Goal: Information Seeking & Learning: Check status

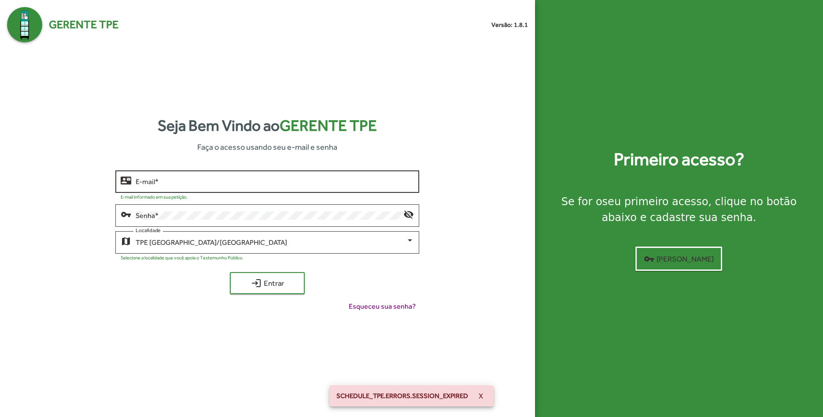
click at [263, 180] on input "E-mail *" at bounding box center [275, 182] width 278 height 8
type input "**********"
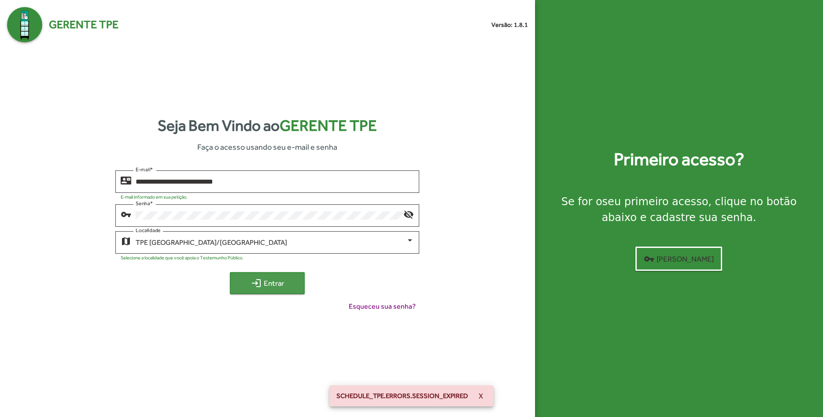
click at [261, 287] on mat-icon "login" at bounding box center [256, 283] width 11 height 11
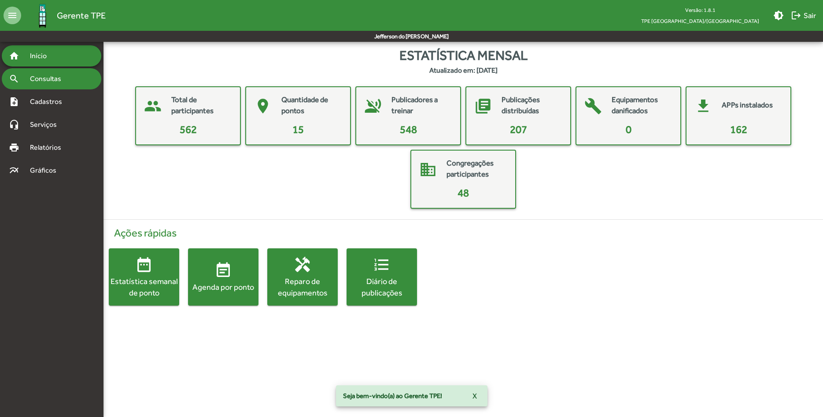
click at [49, 83] on span "Consultas" at bounding box center [49, 79] width 48 height 11
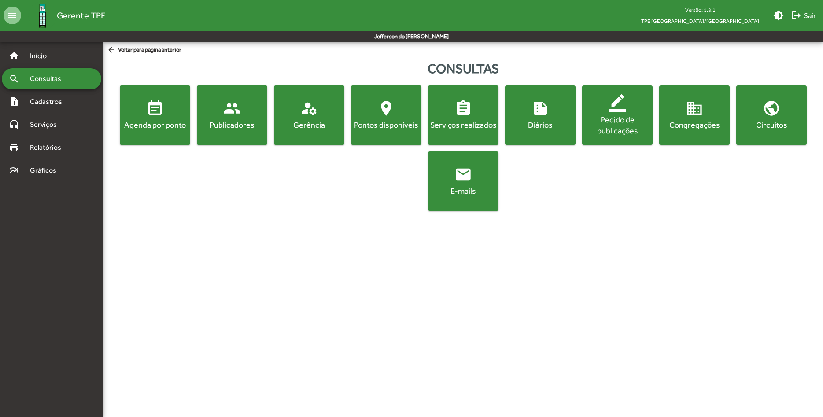
click at [304, 116] on mat-icon "manage_accounts" at bounding box center [309, 109] width 18 height 18
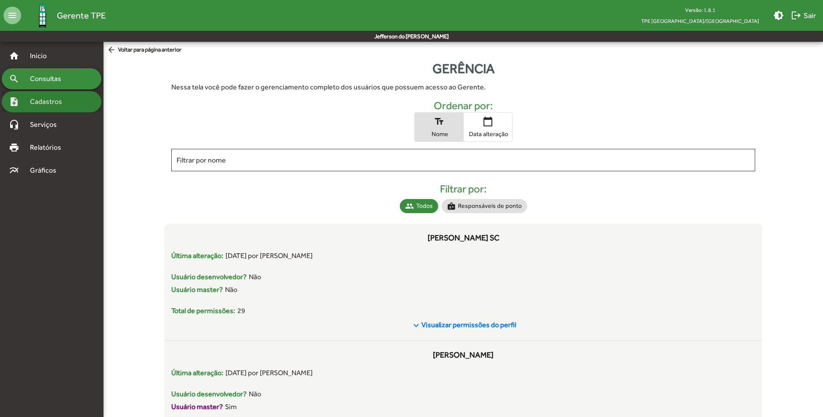
click at [37, 100] on span "Cadastros" at bounding box center [49, 101] width 49 height 11
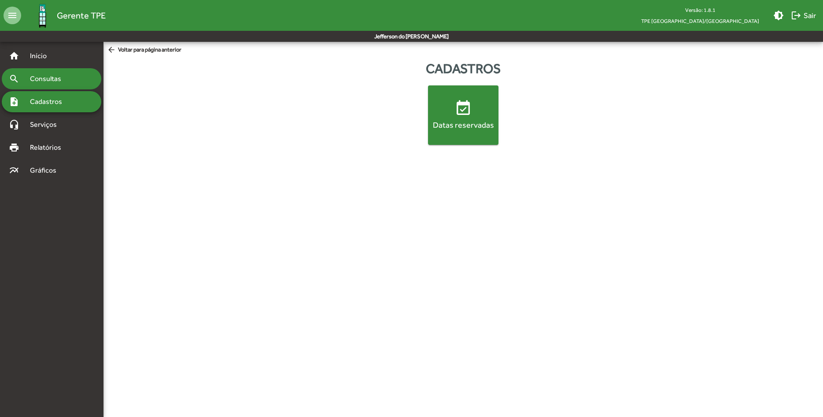
click at [39, 83] on span "Consultas" at bounding box center [49, 79] width 48 height 11
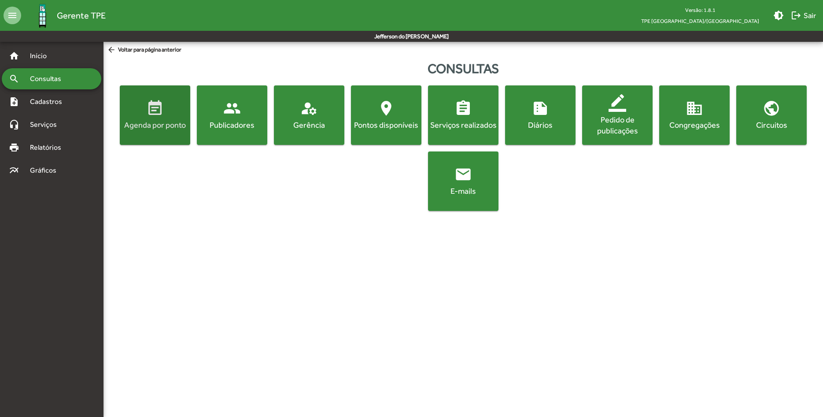
click at [160, 127] on div "Agenda por ponto" at bounding box center [155, 124] width 67 height 11
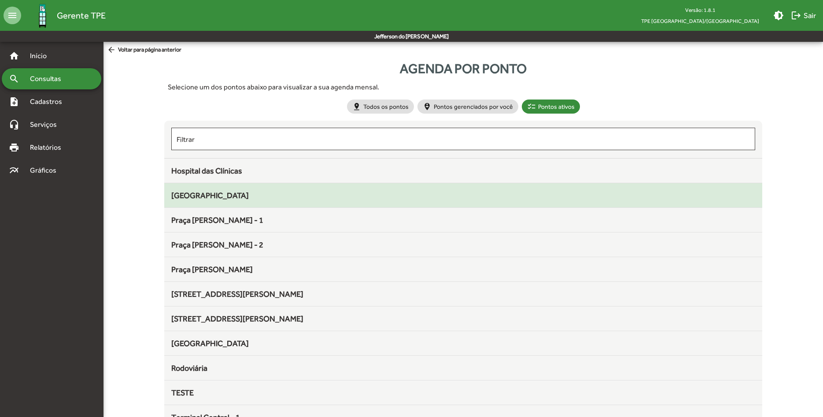
click at [196, 200] on div "Parque do Sabiá" at bounding box center [463, 195] width 584 height 12
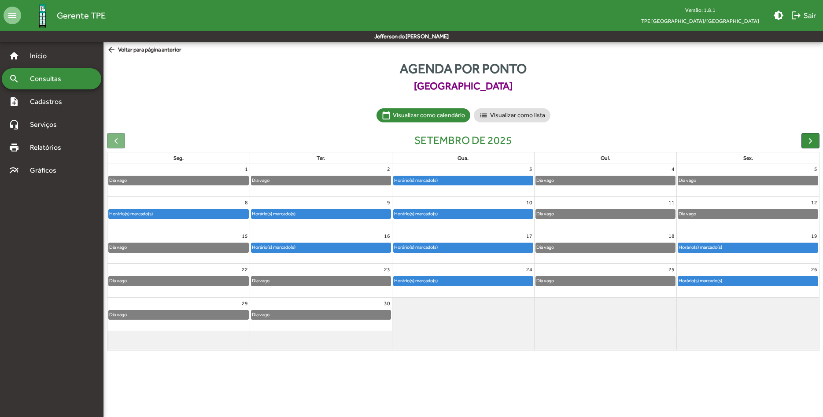
click at [115, 141] on div at bounding box center [116, 140] width 18 height 15
drag, startPoint x: 810, startPoint y: 141, endPoint x: 473, endPoint y: 111, distance: 338.7
click at [810, 140] on span "button" at bounding box center [810, 140] width 9 height 9
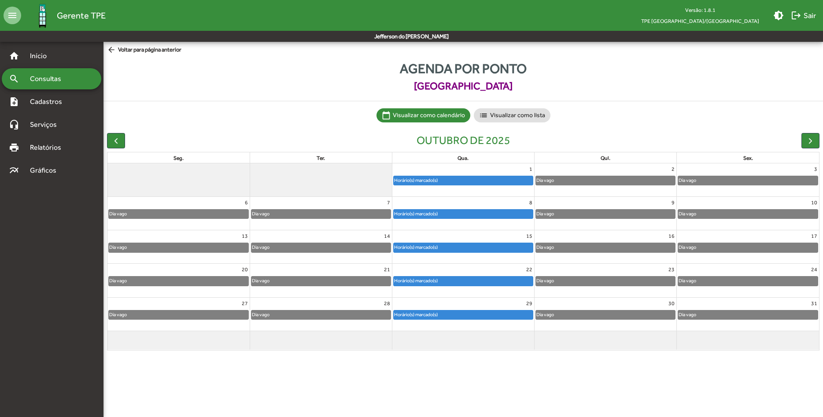
click at [38, 81] on span "Consultas" at bounding box center [49, 79] width 48 height 11
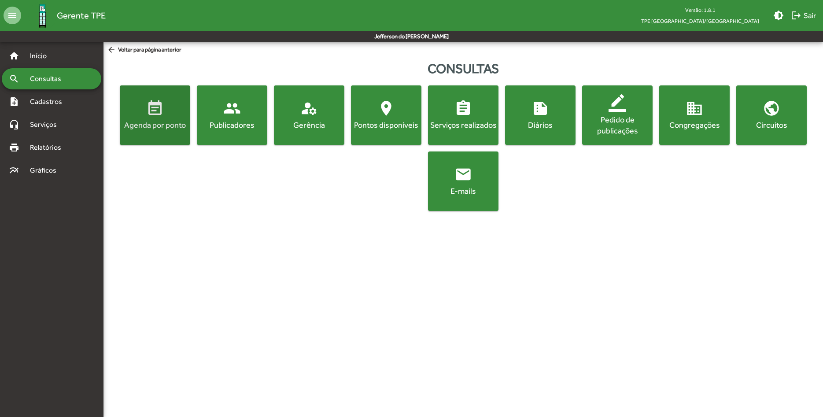
click at [141, 115] on span "event_note Agenda por ponto" at bounding box center [155, 115] width 67 height 31
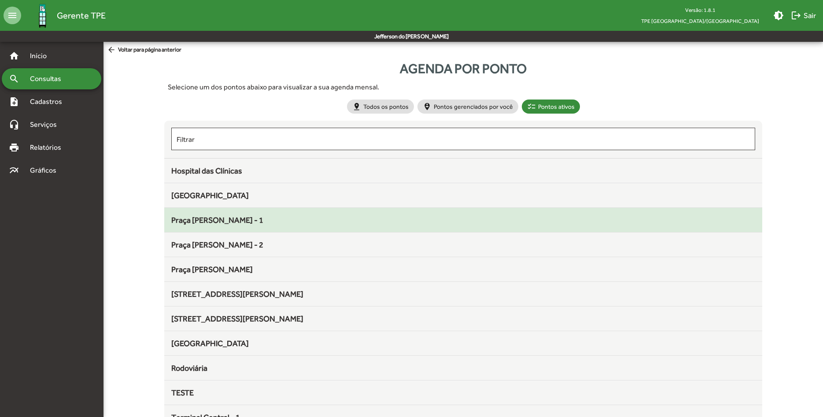
click at [393, 224] on div "Praça Clarimundo Carneiro - 1" at bounding box center [463, 220] width 584 height 12
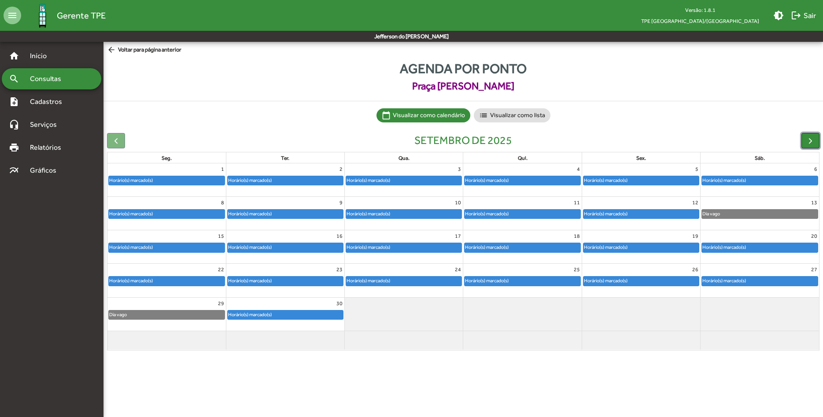
click at [805, 138] on button "button" at bounding box center [811, 140] width 18 height 15
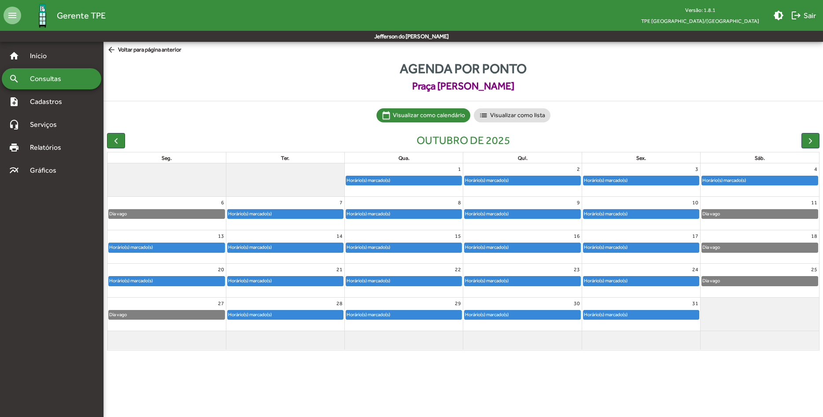
click at [44, 79] on span "Consultas" at bounding box center [49, 79] width 48 height 11
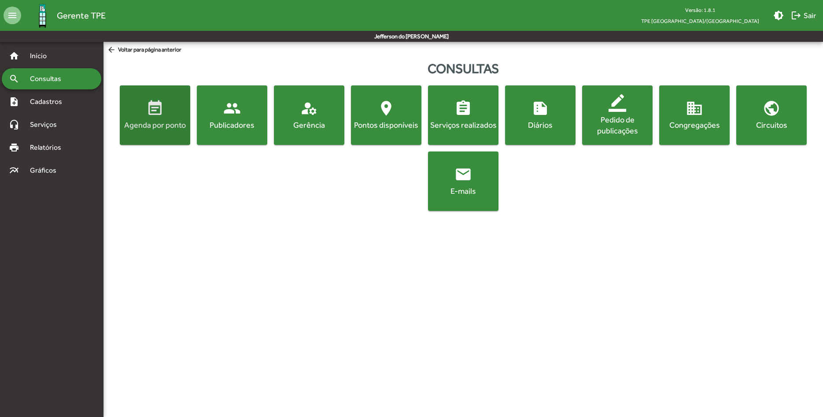
click at [154, 119] on span "event_note Agenda por ponto" at bounding box center [155, 115] width 67 height 31
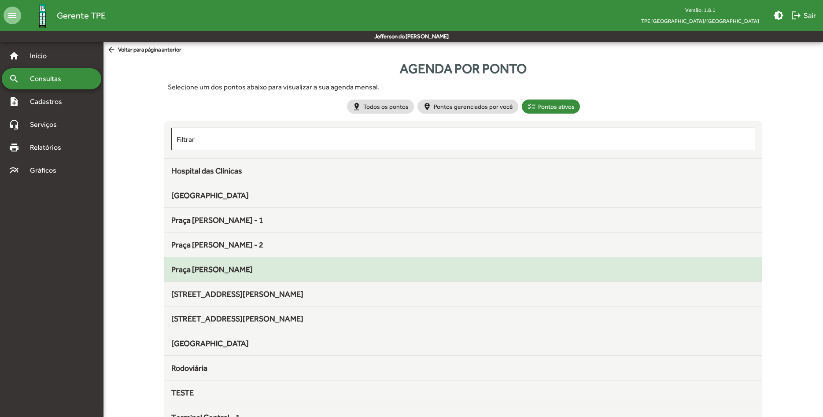
click at [244, 270] on span "Praça Sérgio Pacheco" at bounding box center [211, 269] width 81 height 9
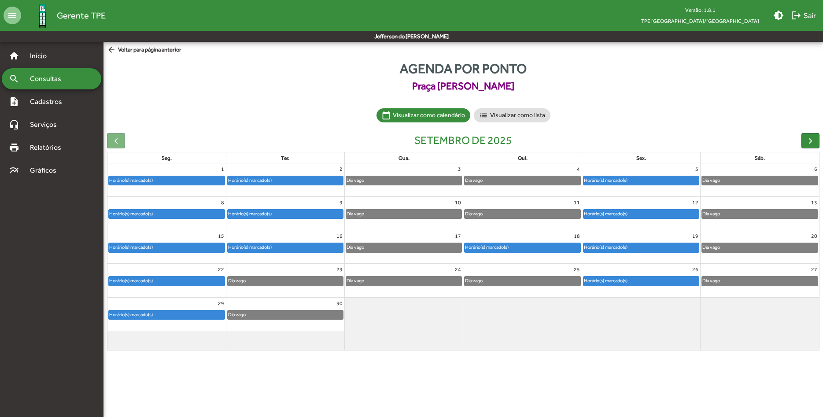
click at [362, 180] on div "Dia vago" at bounding box center [355, 180] width 19 height 8
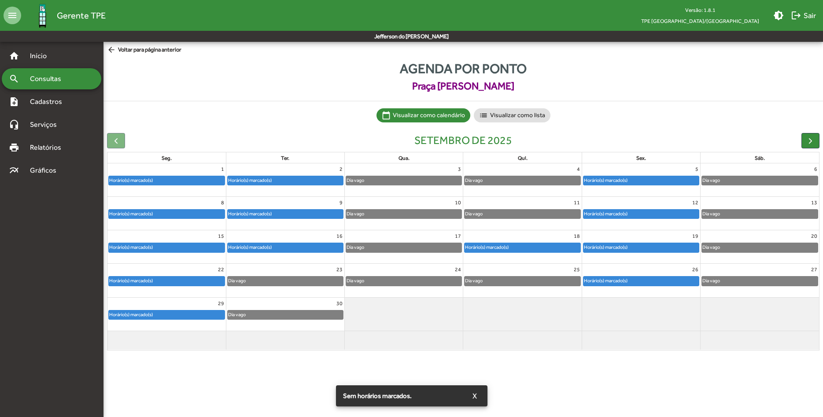
click at [275, 180] on div "Horário(s) marcado(s)" at bounding box center [285, 180] width 115 height 9
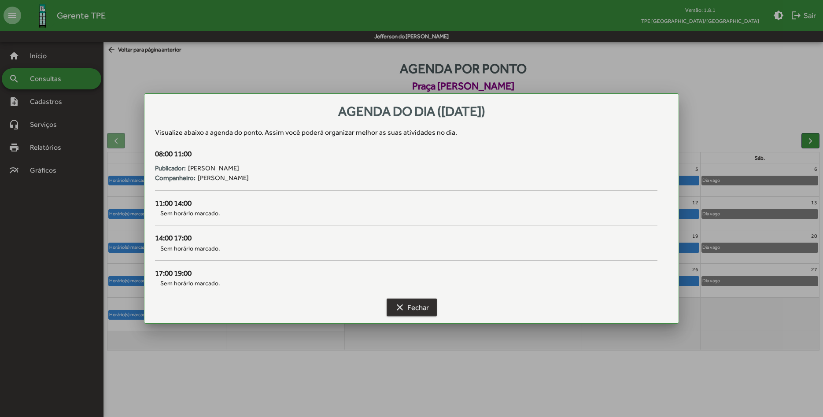
click at [404, 308] on mat-icon "clear" at bounding box center [400, 307] width 11 height 11
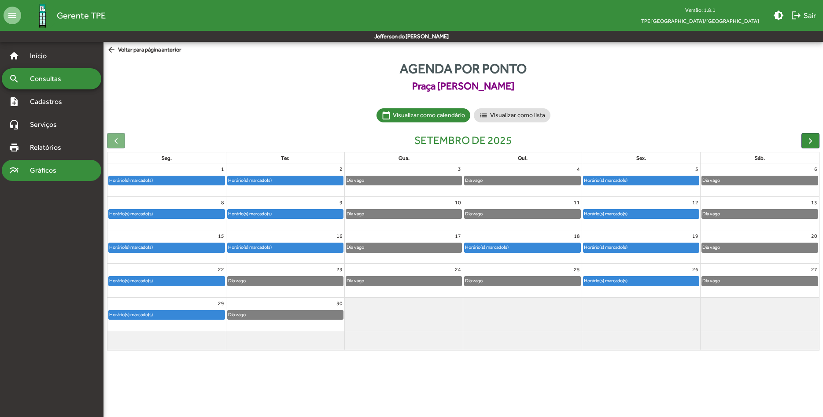
click at [49, 173] on span "Gráficos" at bounding box center [47, 170] width 44 height 11
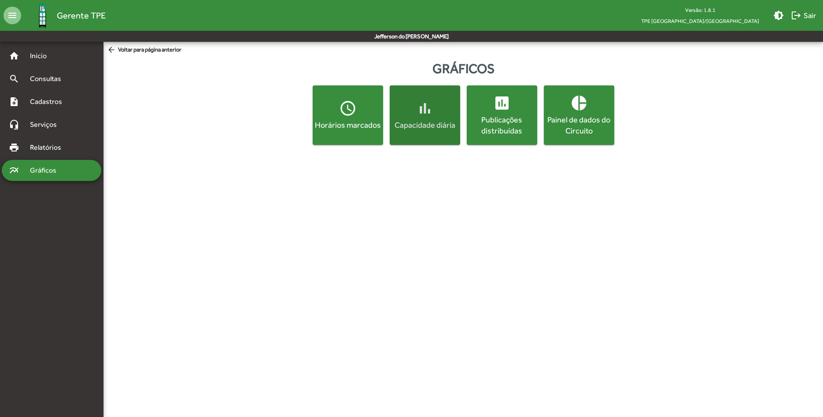
click at [406, 113] on span "bar_chart Capacidade diária" at bounding box center [425, 115] width 67 height 31
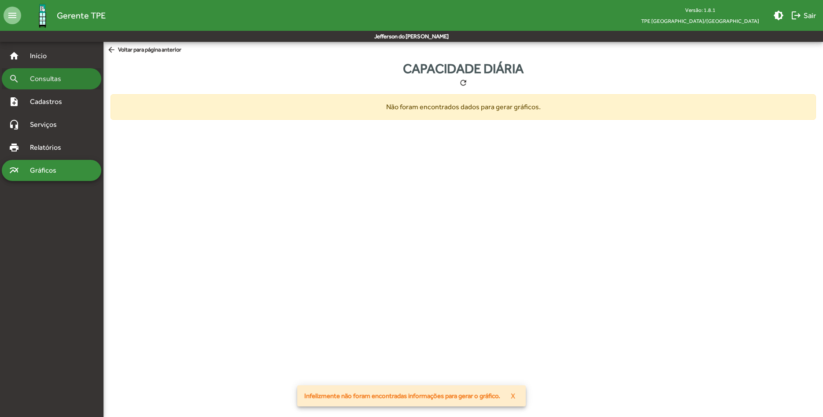
click at [39, 82] on span "Consultas" at bounding box center [49, 79] width 48 height 11
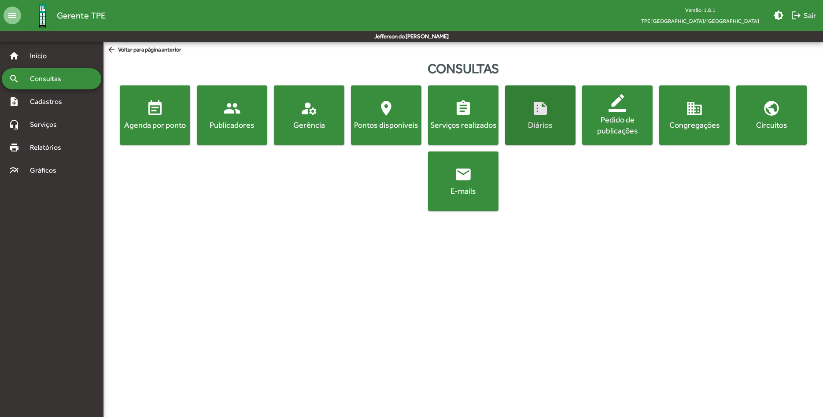
click at [544, 108] on mat-icon "summarize" at bounding box center [541, 109] width 18 height 18
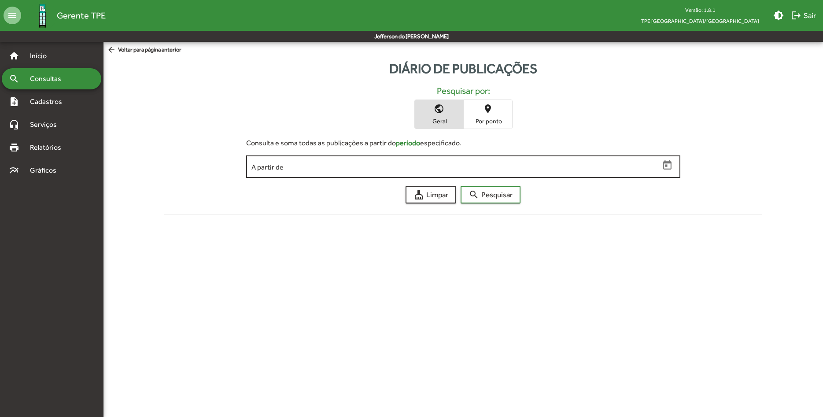
click at [302, 167] on input "A partir de" at bounding box center [456, 167] width 408 height 8
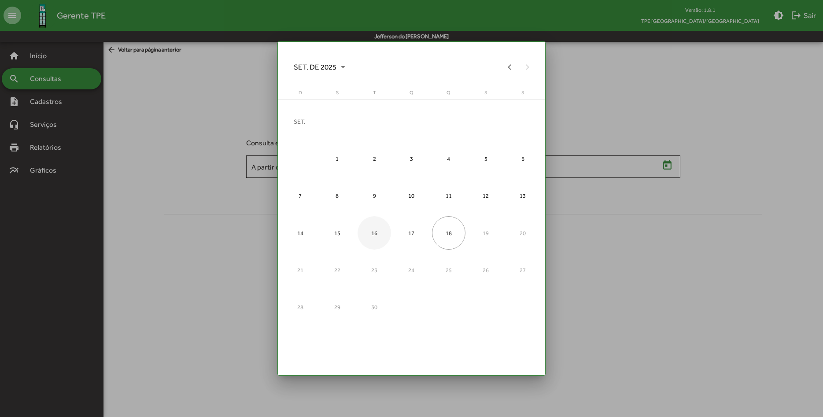
click at [367, 235] on div "16" at bounding box center [374, 232] width 33 height 33
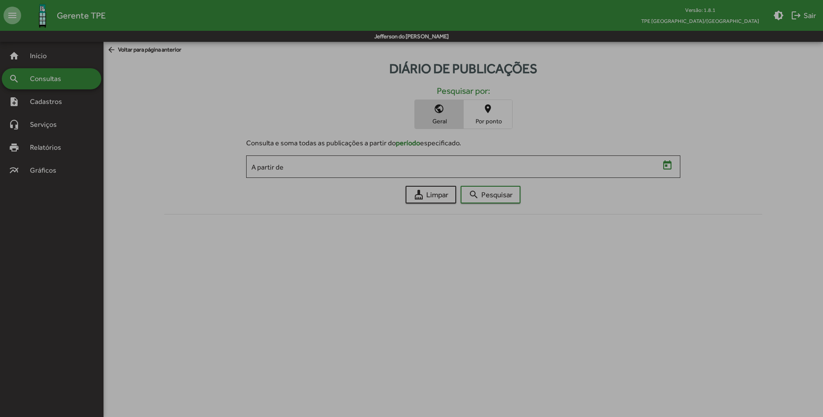
type input "**********"
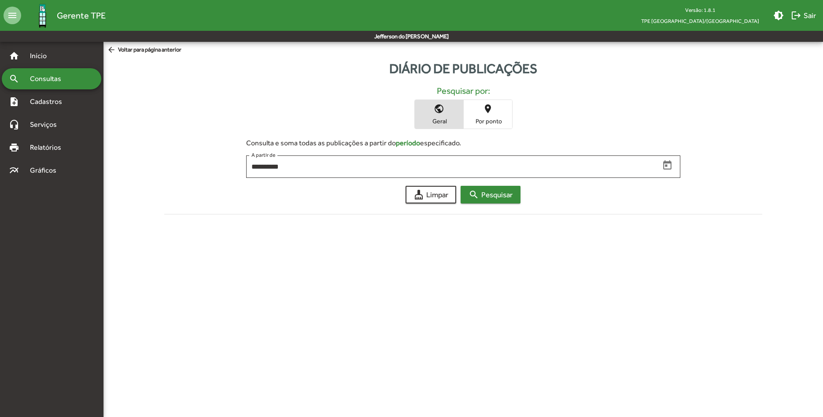
click at [502, 195] on span "search Pesquisar" at bounding box center [491, 195] width 44 height 16
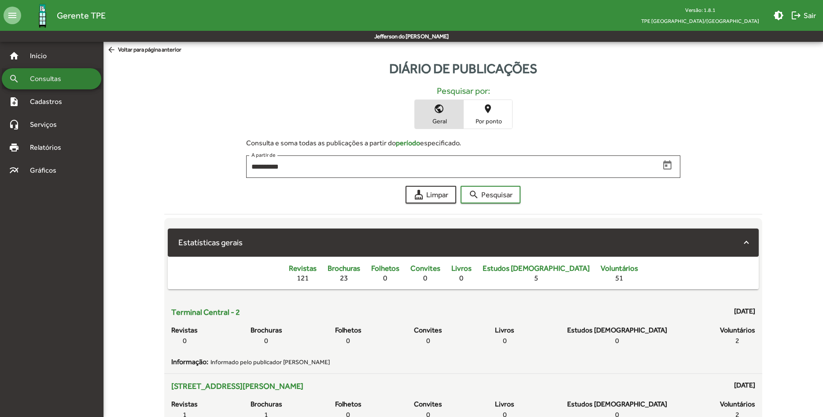
click at [66, 75] on span "Consultas" at bounding box center [49, 79] width 48 height 11
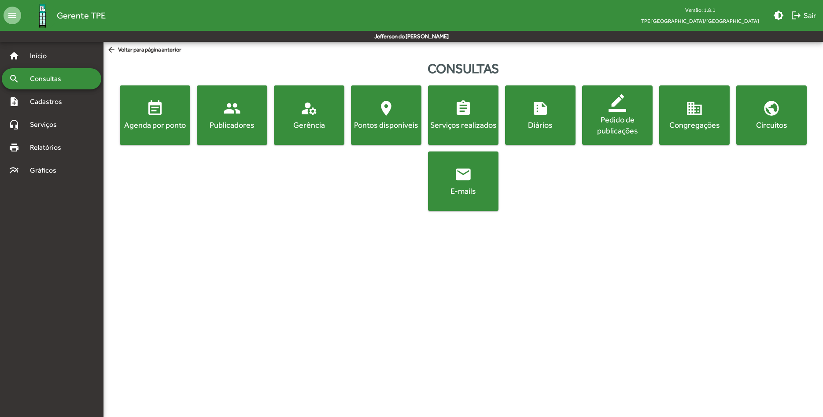
click at [469, 119] on span "assignment Serviços realizados" at bounding box center [463, 115] width 67 height 31
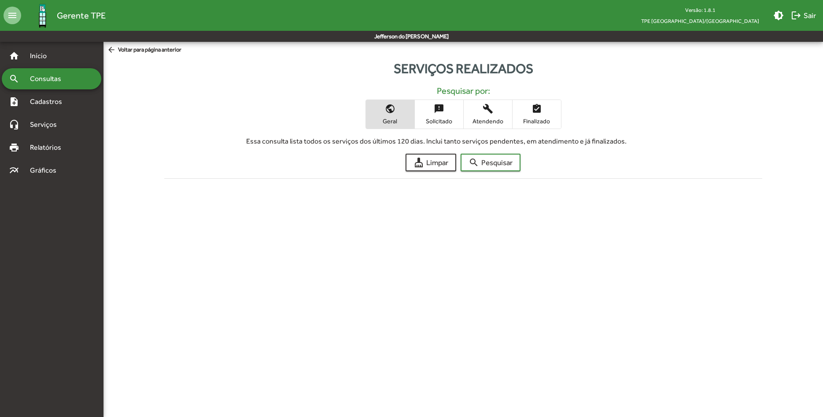
click at [35, 75] on span "Consultas" at bounding box center [49, 79] width 48 height 11
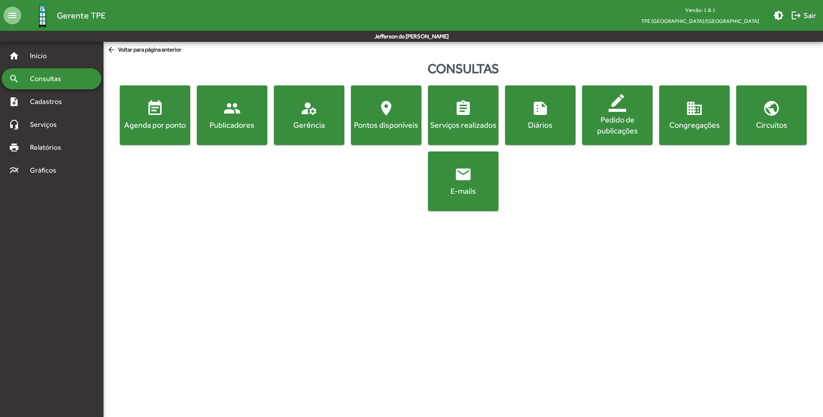
click at [157, 111] on mat-icon "event_note" at bounding box center [155, 109] width 18 height 18
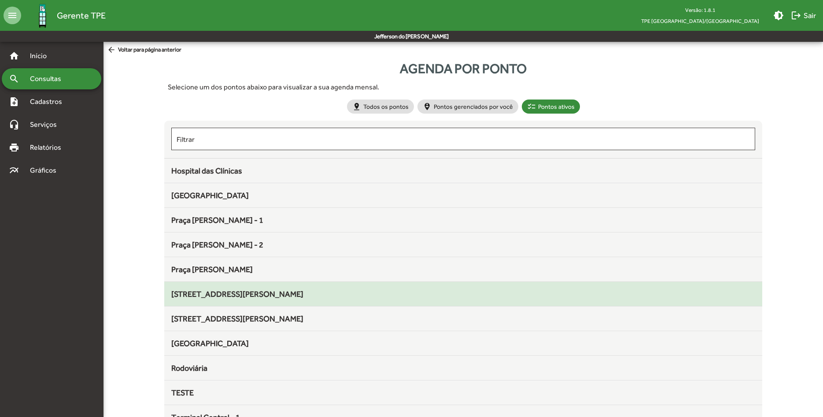
click at [240, 298] on span "Praça Tubal Vilela 1" at bounding box center [237, 293] width 132 height 9
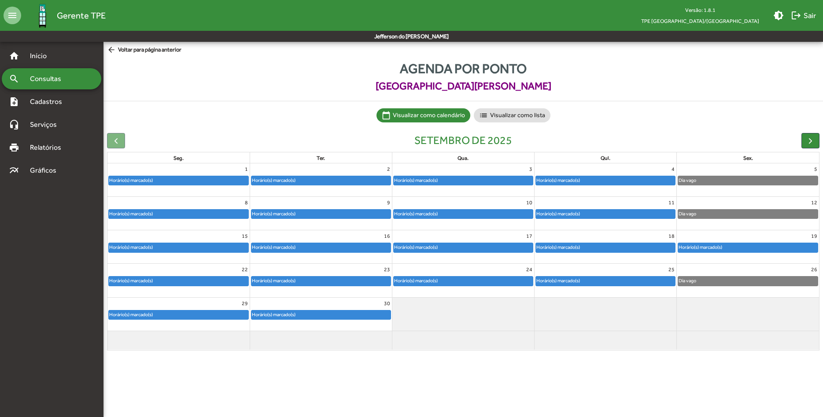
click at [110, 46] on mat-icon "arrow_back" at bounding box center [112, 50] width 11 height 10
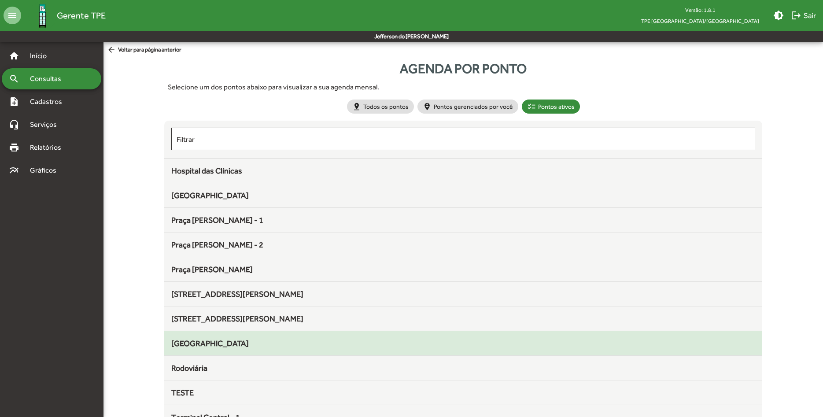
click at [223, 347] on span "Praça do Fórum" at bounding box center [210, 343] width 78 height 9
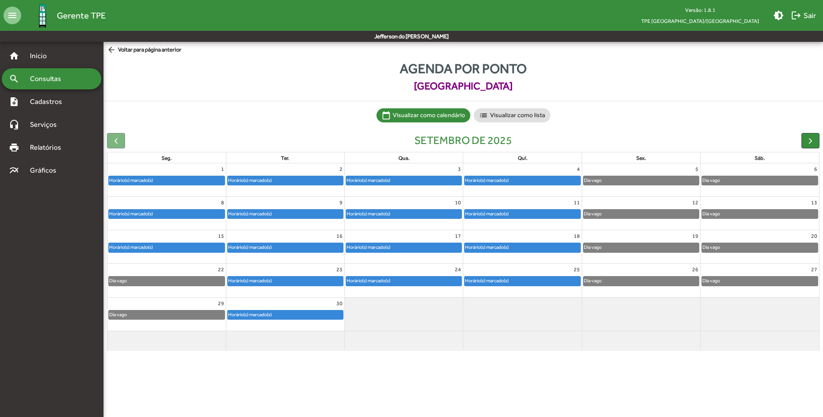
click at [115, 48] on mat-icon "arrow_back" at bounding box center [112, 50] width 11 height 10
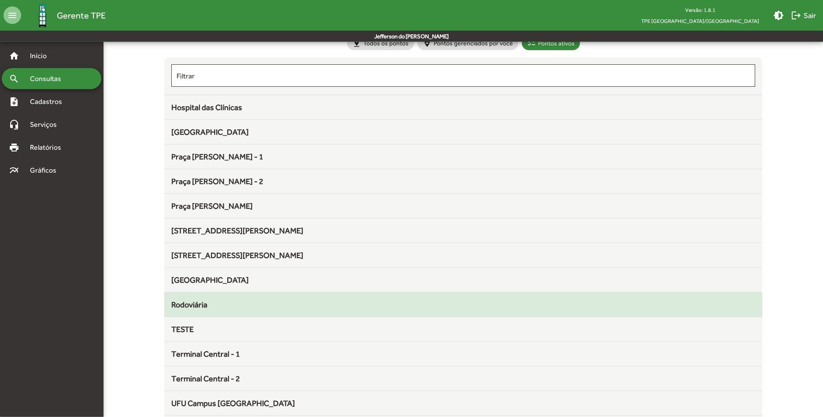
scroll to position [97, 0]
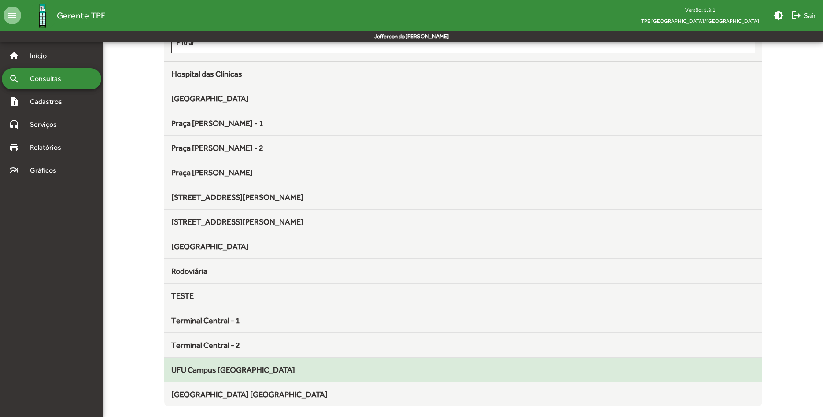
click at [229, 370] on span "UFU Campus Umuarama" at bounding box center [233, 369] width 124 height 9
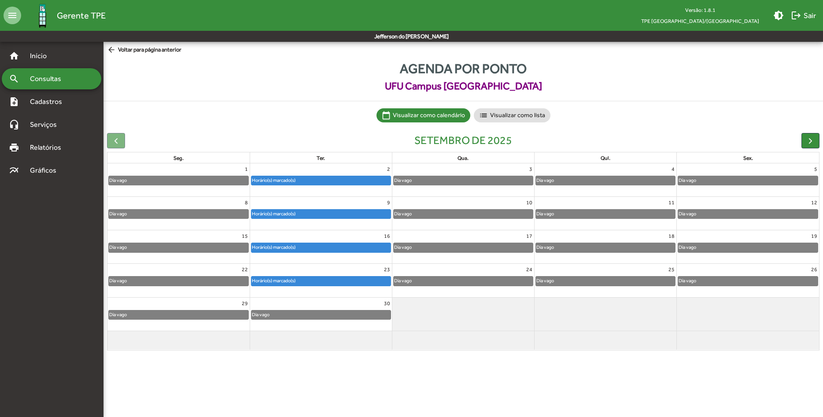
click at [110, 48] on mat-icon "arrow_back" at bounding box center [112, 50] width 11 height 10
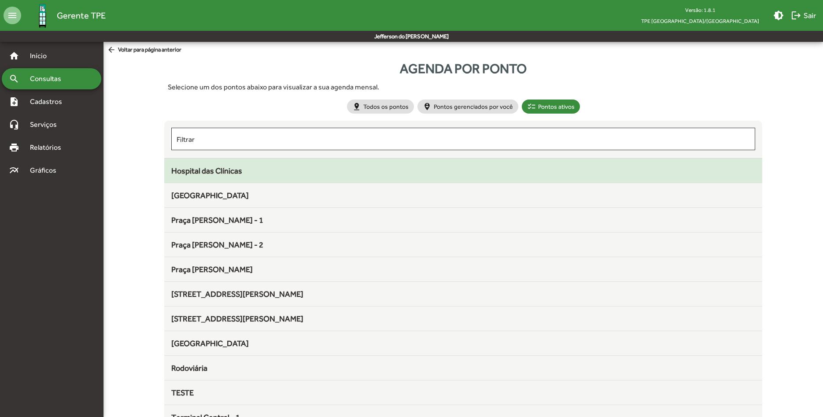
click at [253, 172] on div "Hospital das Clínicas" at bounding box center [463, 171] width 584 height 12
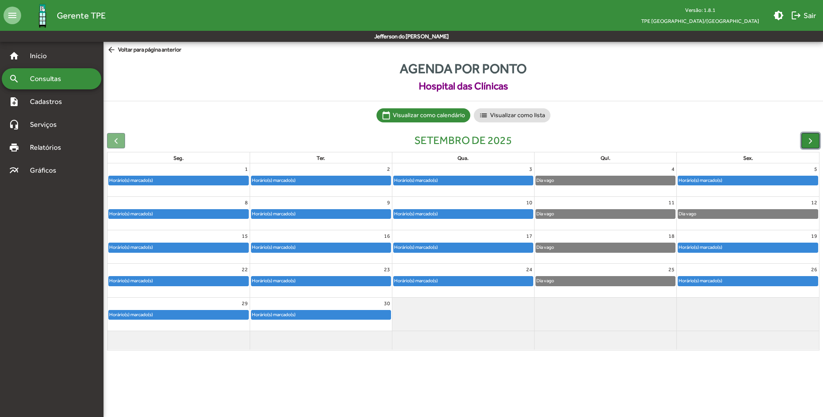
click at [811, 143] on span "button" at bounding box center [810, 140] width 9 height 9
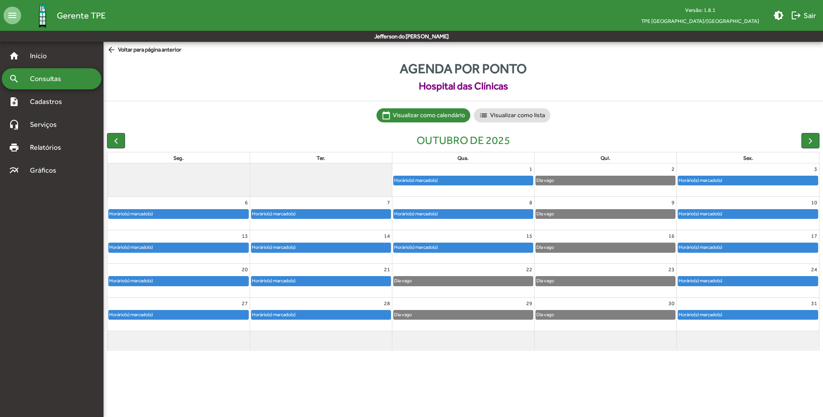
click at [112, 47] on mat-icon "arrow_back" at bounding box center [112, 50] width 11 height 10
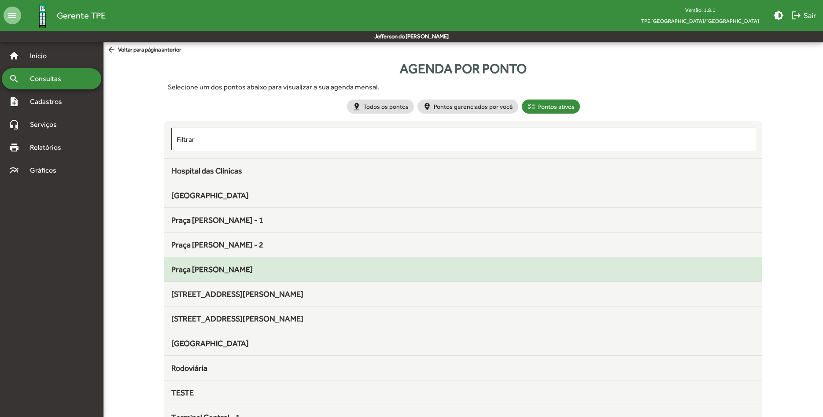
click at [239, 266] on span "Praça Sérgio Pacheco" at bounding box center [211, 269] width 81 height 9
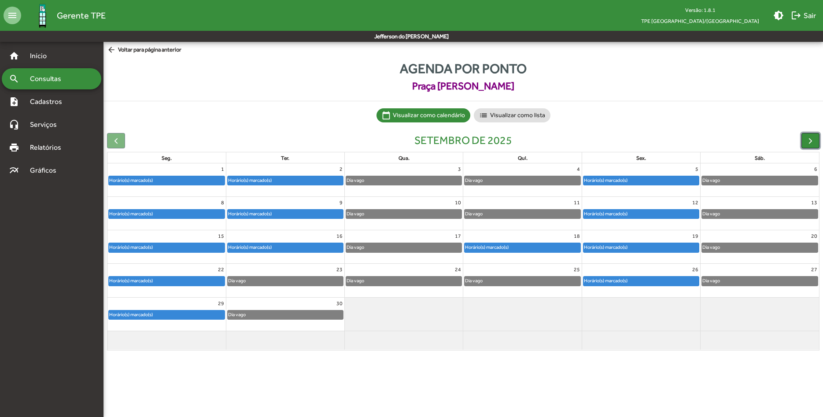
click at [804, 140] on button "button" at bounding box center [811, 140] width 18 height 15
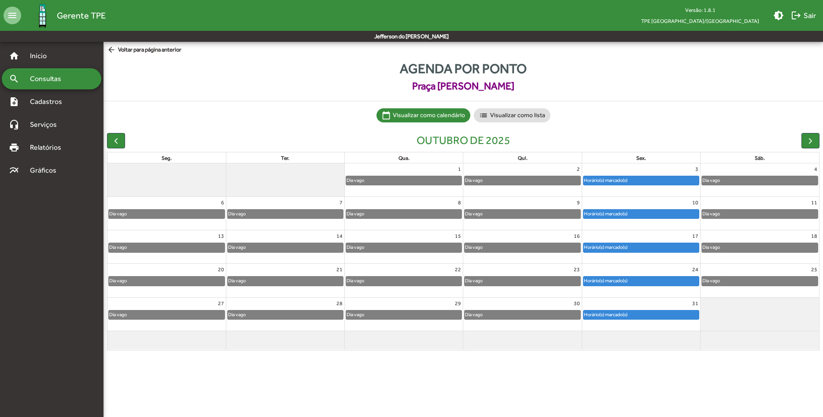
click at [109, 48] on mat-icon "arrow_back" at bounding box center [112, 50] width 11 height 10
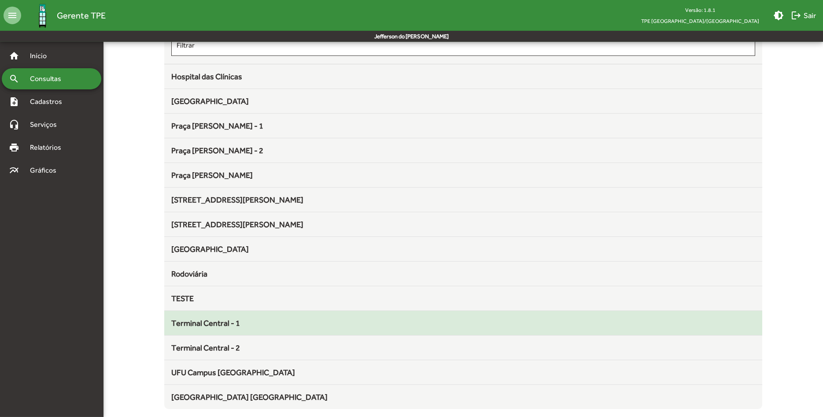
scroll to position [97, 0]
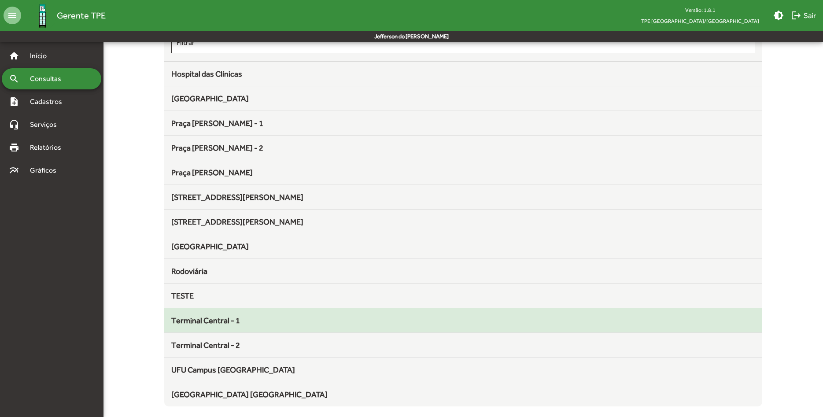
click at [355, 324] on div "Terminal Central - 1" at bounding box center [463, 321] width 584 height 12
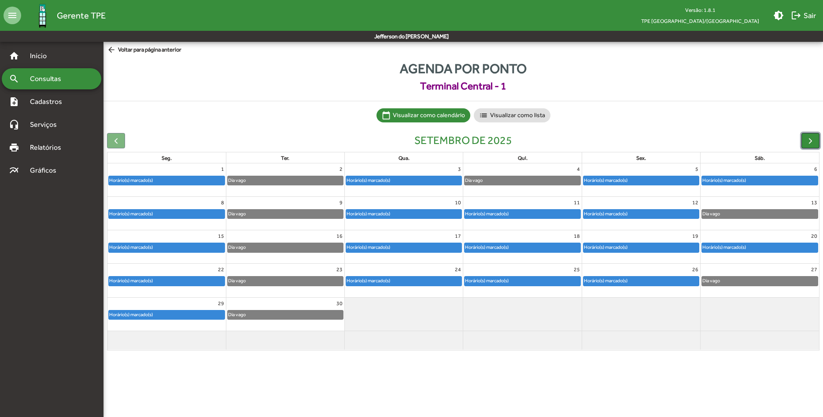
click at [806, 142] on span "button" at bounding box center [810, 140] width 9 height 9
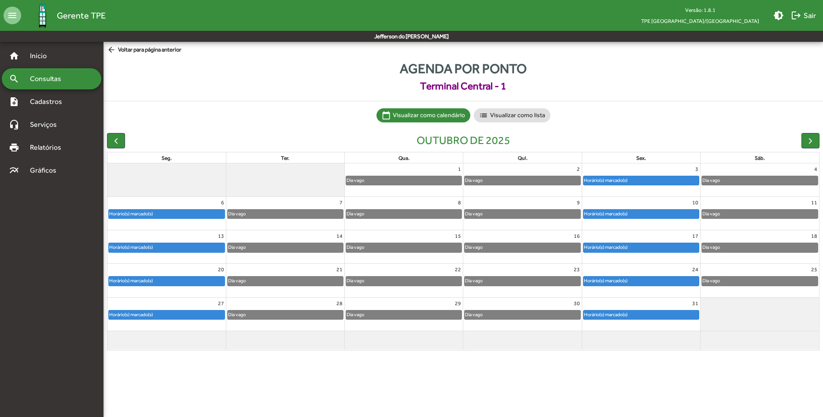
click at [112, 48] on mat-icon "arrow_back" at bounding box center [112, 50] width 11 height 10
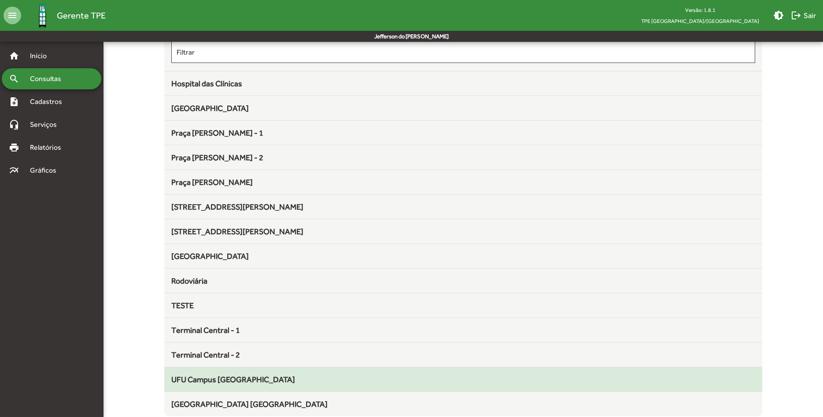
scroll to position [97, 0]
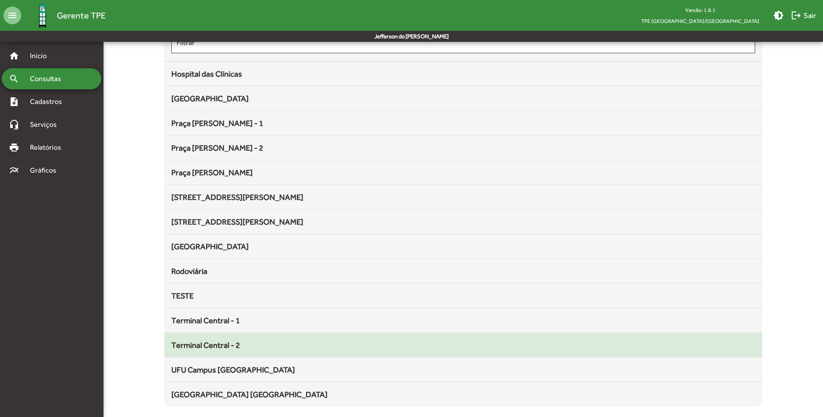
click at [250, 345] on div "Terminal Central - 2" at bounding box center [463, 345] width 584 height 12
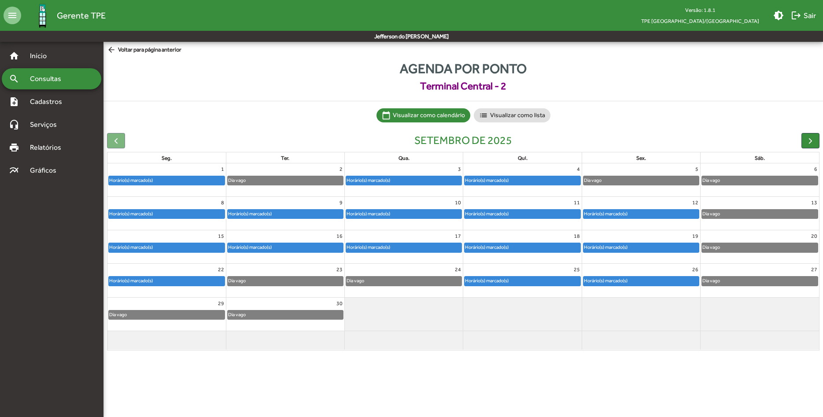
click at [111, 47] on mat-icon "arrow_back" at bounding box center [112, 50] width 11 height 10
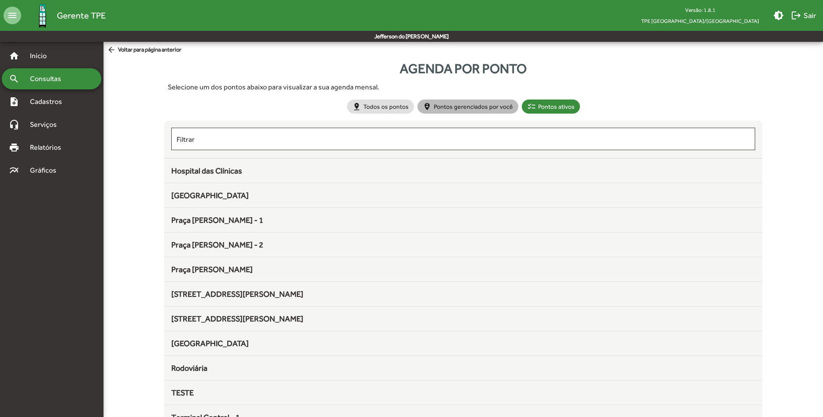
click at [484, 110] on mat-chip "person_pin_circle Pontos gerenciados por você" at bounding box center [468, 107] width 101 height 14
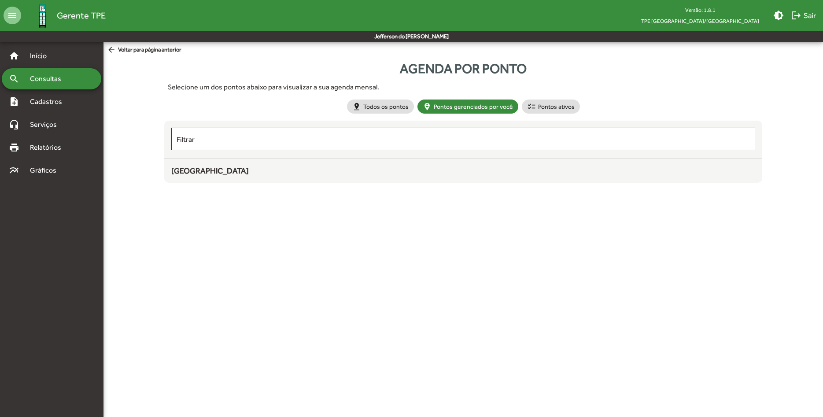
click at [220, 167] on span "Parque do Sabiá" at bounding box center [210, 170] width 78 height 9
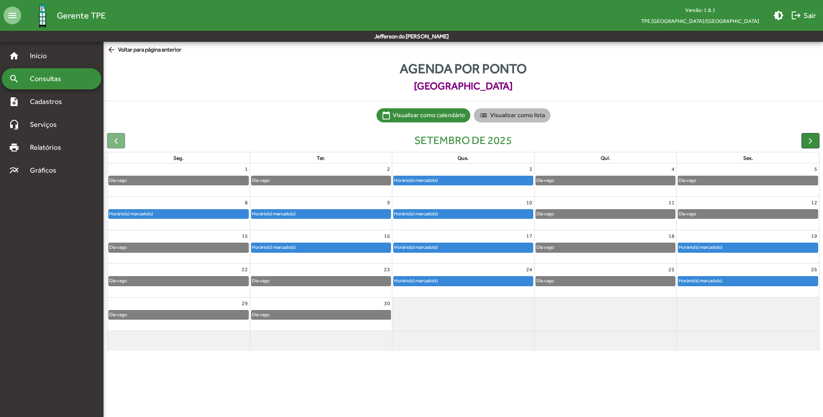
click at [525, 116] on mat-chip "list Visualizar como lista" at bounding box center [512, 115] width 77 height 14
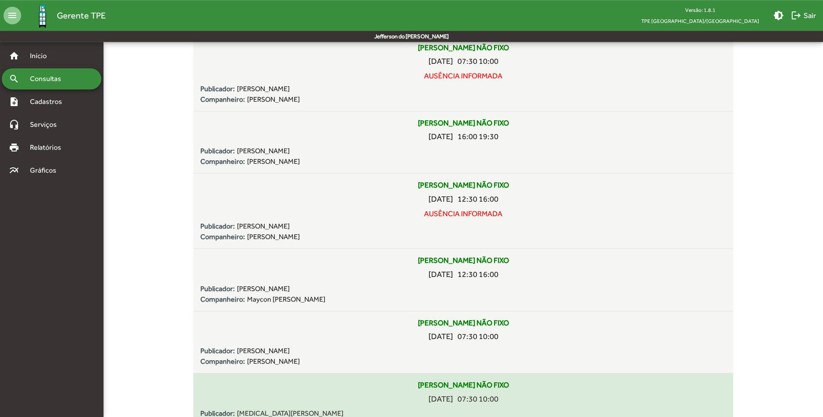
scroll to position [90, 0]
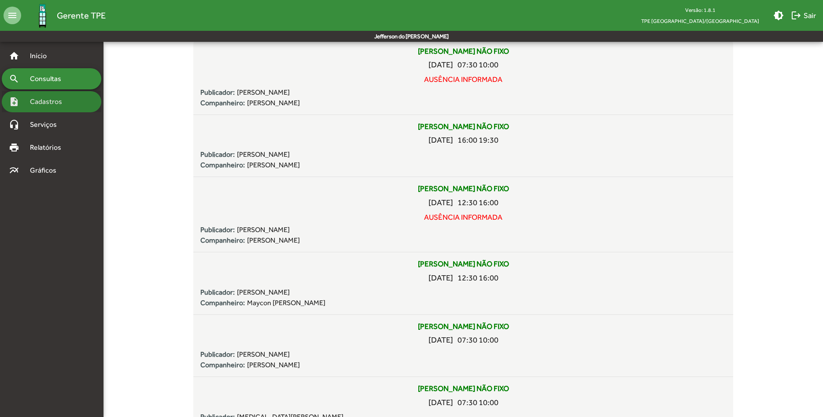
click at [59, 104] on span "Cadastros" at bounding box center [49, 101] width 49 height 11
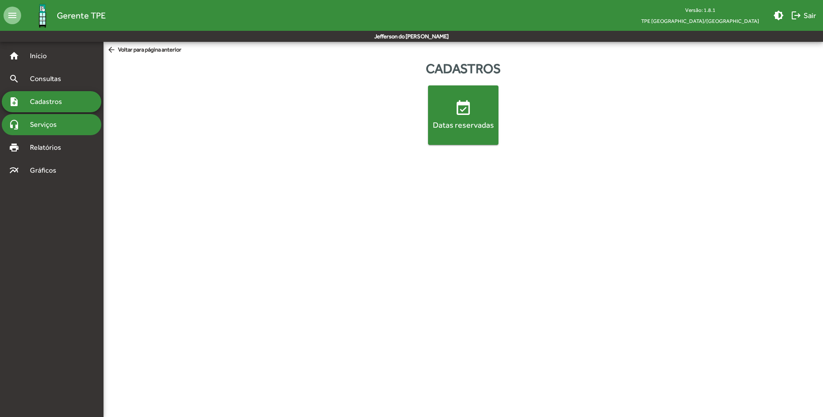
click at [56, 125] on span "Serviços" at bounding box center [47, 124] width 44 height 11
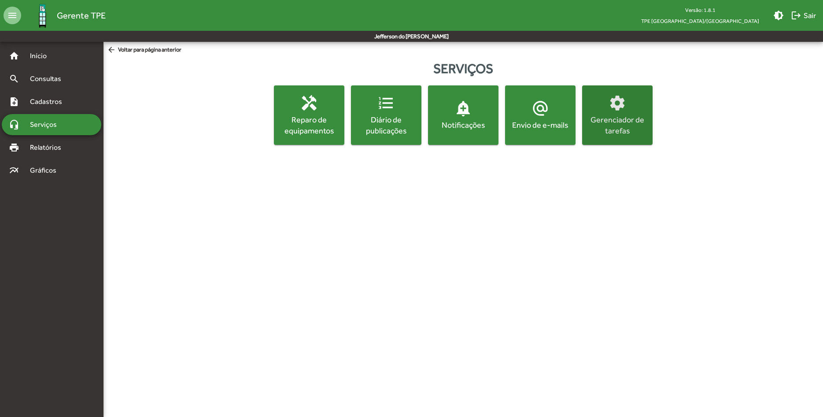
click at [629, 127] on div "Gerenciador de tarefas" at bounding box center [617, 125] width 67 height 22
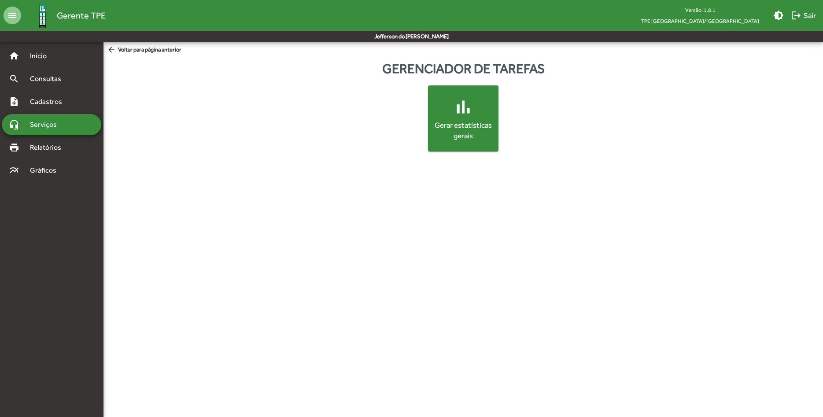
click at [148, 52] on span "arrow_back Voltar para página anterior" at bounding box center [144, 50] width 74 height 10
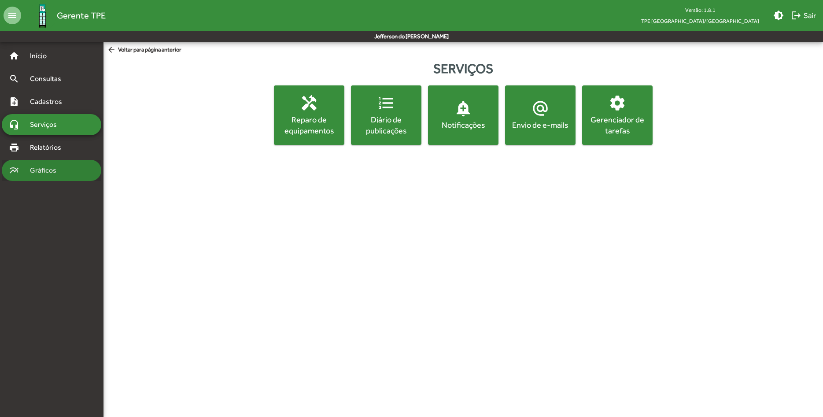
click at [46, 173] on span "Gráficos" at bounding box center [47, 170] width 44 height 11
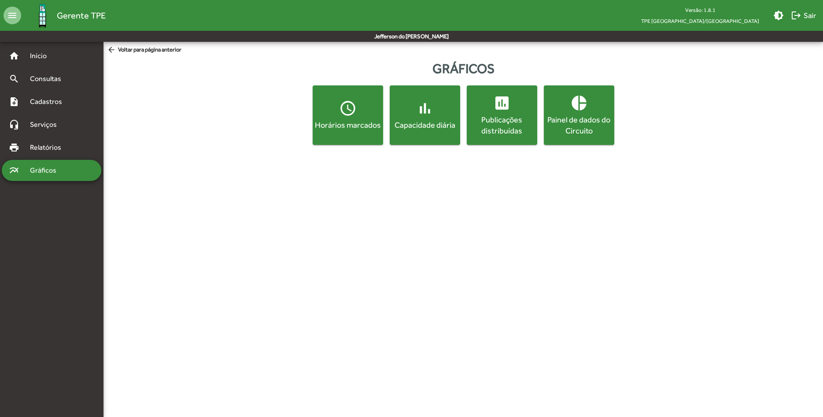
click at [583, 126] on div "Painel de dados do Circuito" at bounding box center [579, 125] width 67 height 22
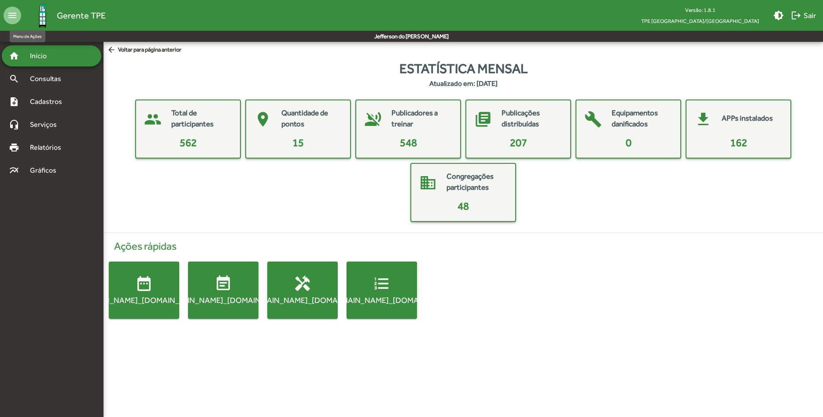
click at [8, 15] on mat-icon "menu" at bounding box center [13, 16] width 18 height 18
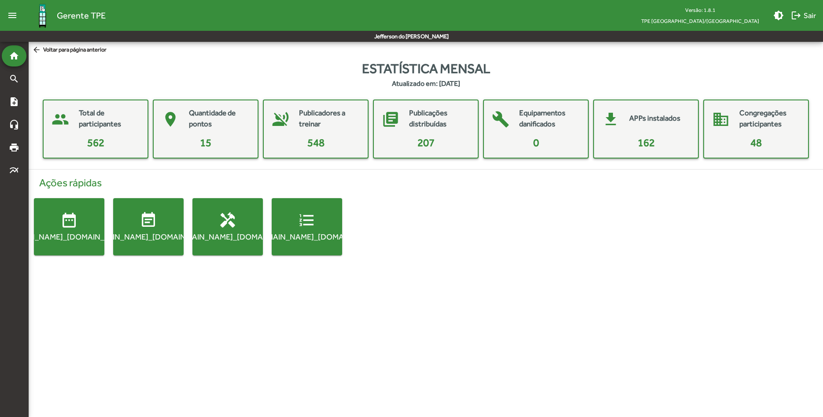
click at [8, 15] on mat-icon "menu" at bounding box center [13, 16] width 18 height 18
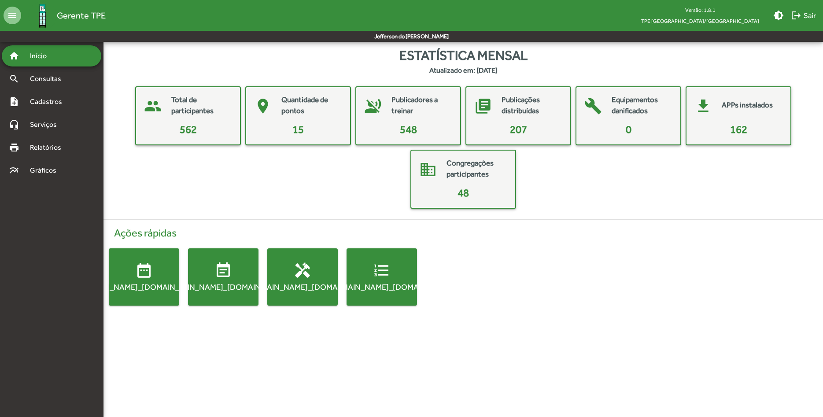
click at [153, 285] on div "SCHEDULE_TPE.MENU_ITEMS.WEEKLY_POINT_STATS" at bounding box center [144, 286] width 70 height 11
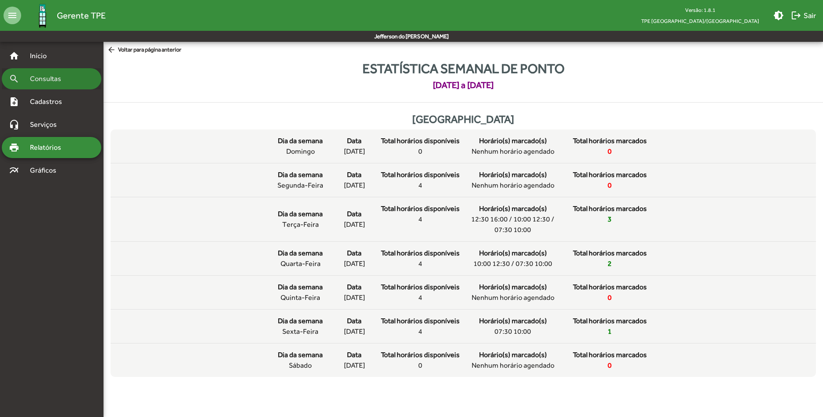
click at [53, 79] on span "Consultas" at bounding box center [49, 79] width 48 height 11
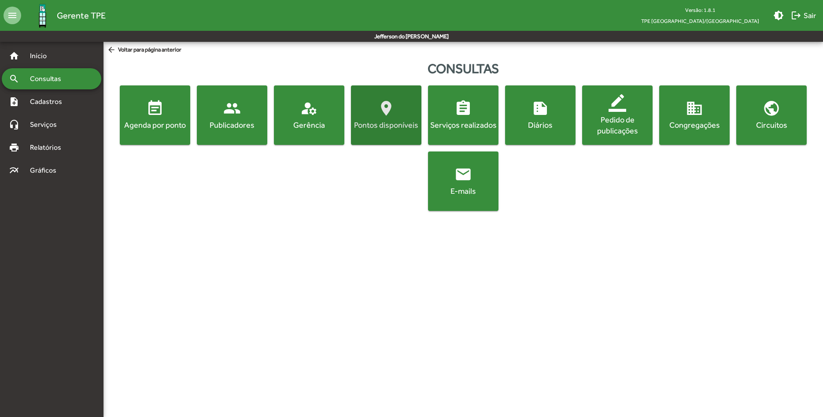
click at [400, 119] on span "location_on Pontos disponíveis" at bounding box center [386, 115] width 67 height 31
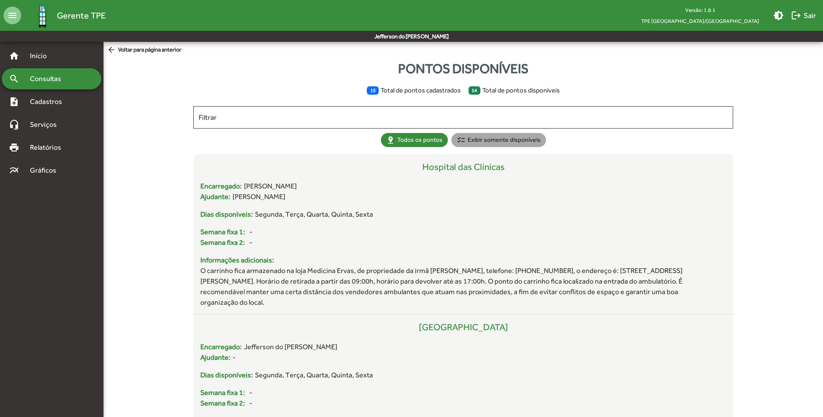
click at [518, 137] on mat-chip "checklist Exibir somente disponíveis" at bounding box center [498, 140] width 95 height 14
